Goal: Task Accomplishment & Management: Use online tool/utility

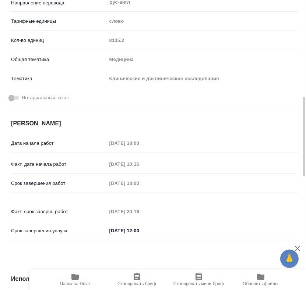
scroll to position [204, 0]
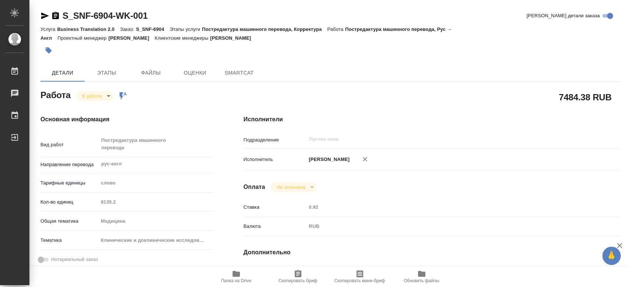
type textarea "x"
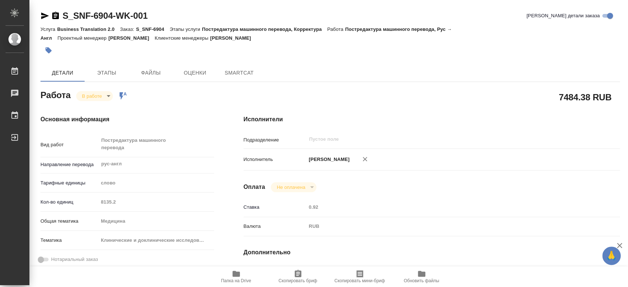
type textarea "x"
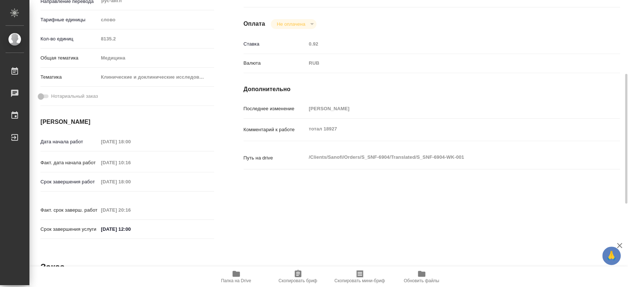
type textarea "x"
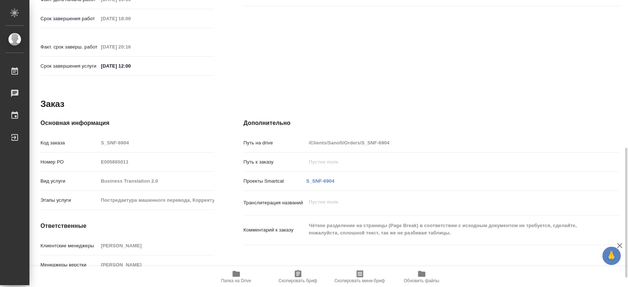
scroll to position [347, 0]
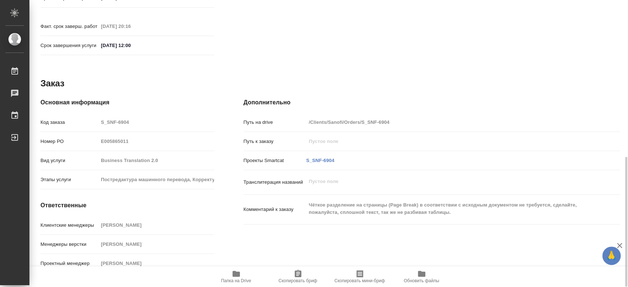
type textarea "x"
